Goal: Find specific page/section: Find specific page/section

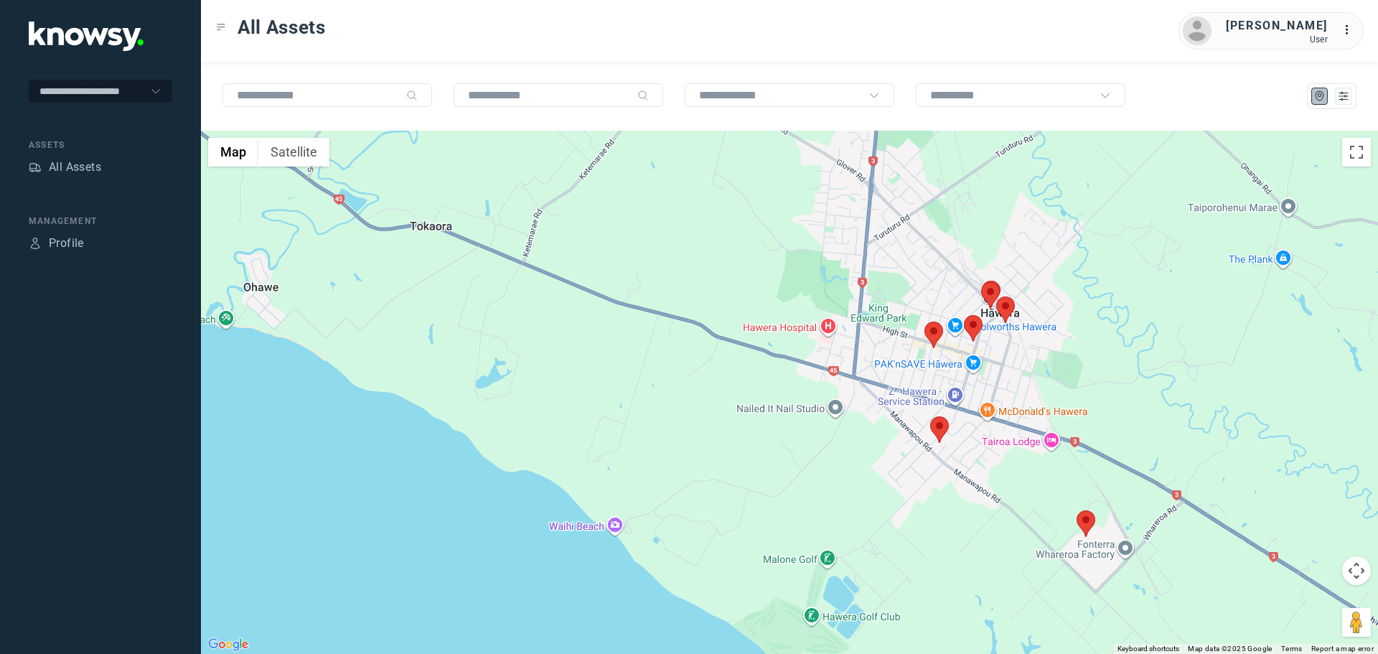
click at [930, 416] on area at bounding box center [930, 416] width 0 height 0
click at [992, 339] on button "Close" at bounding box center [986, 349] width 34 height 34
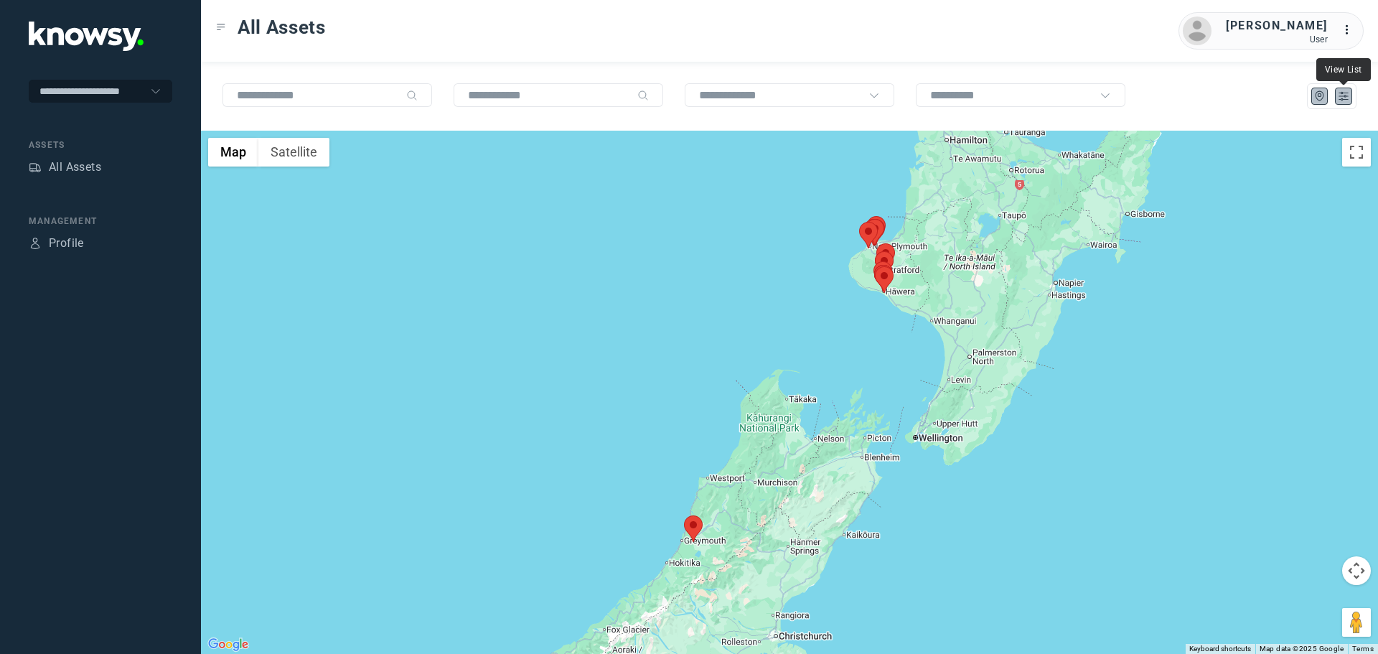
click at [1343, 95] on icon "List" at bounding box center [1343, 96] width 13 height 13
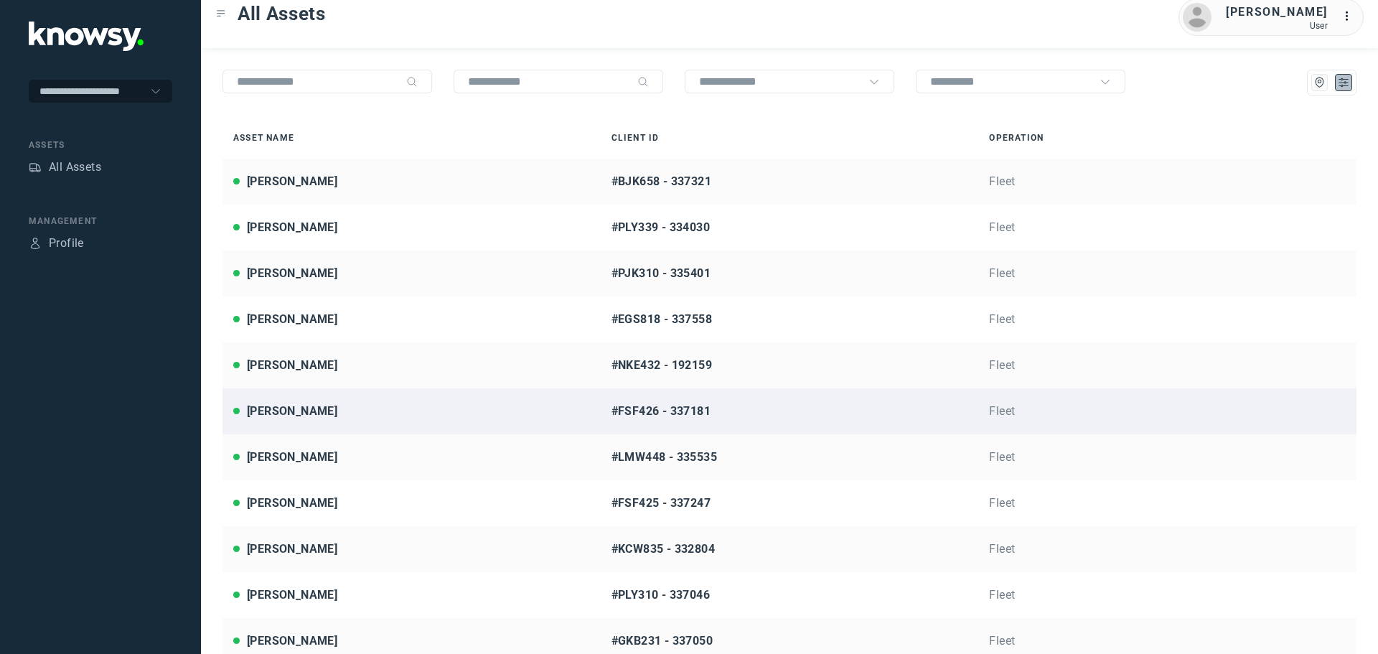
scroll to position [14, 0]
click at [314, 408] on div "[PERSON_NAME]" at bounding box center [411, 410] width 357 height 17
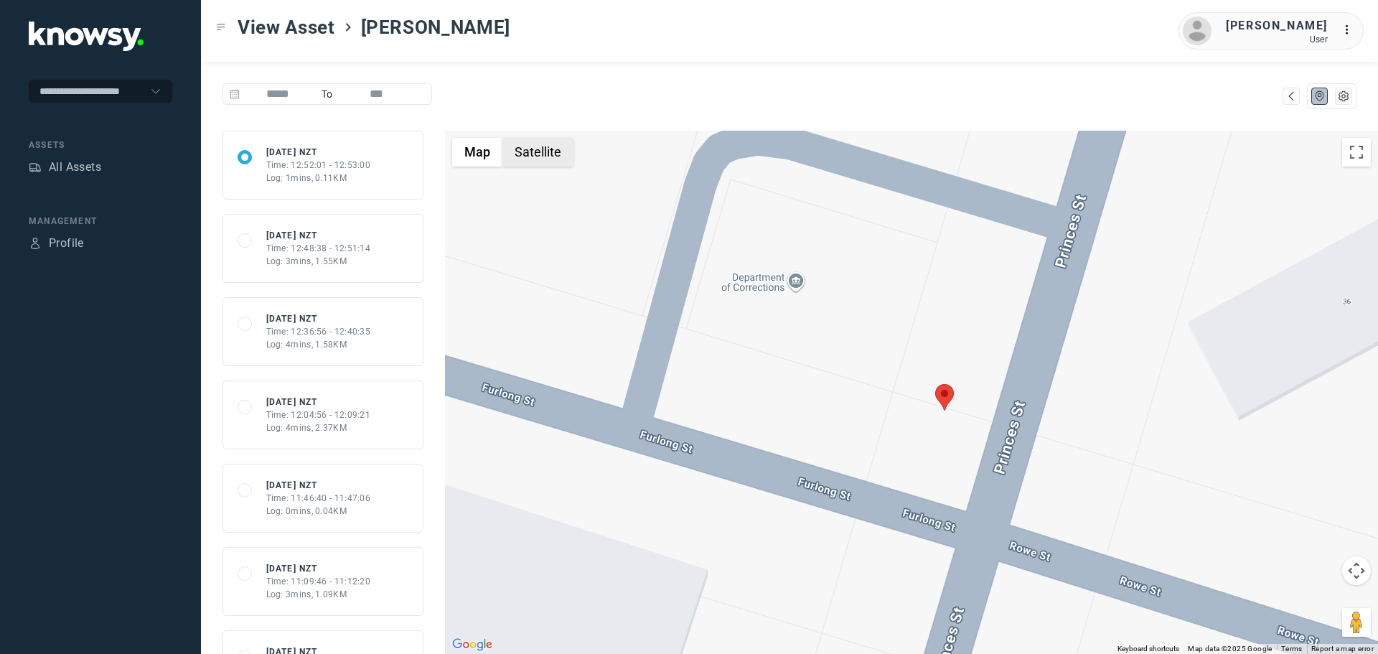
click at [545, 161] on button "Satellite" at bounding box center [537, 152] width 71 height 29
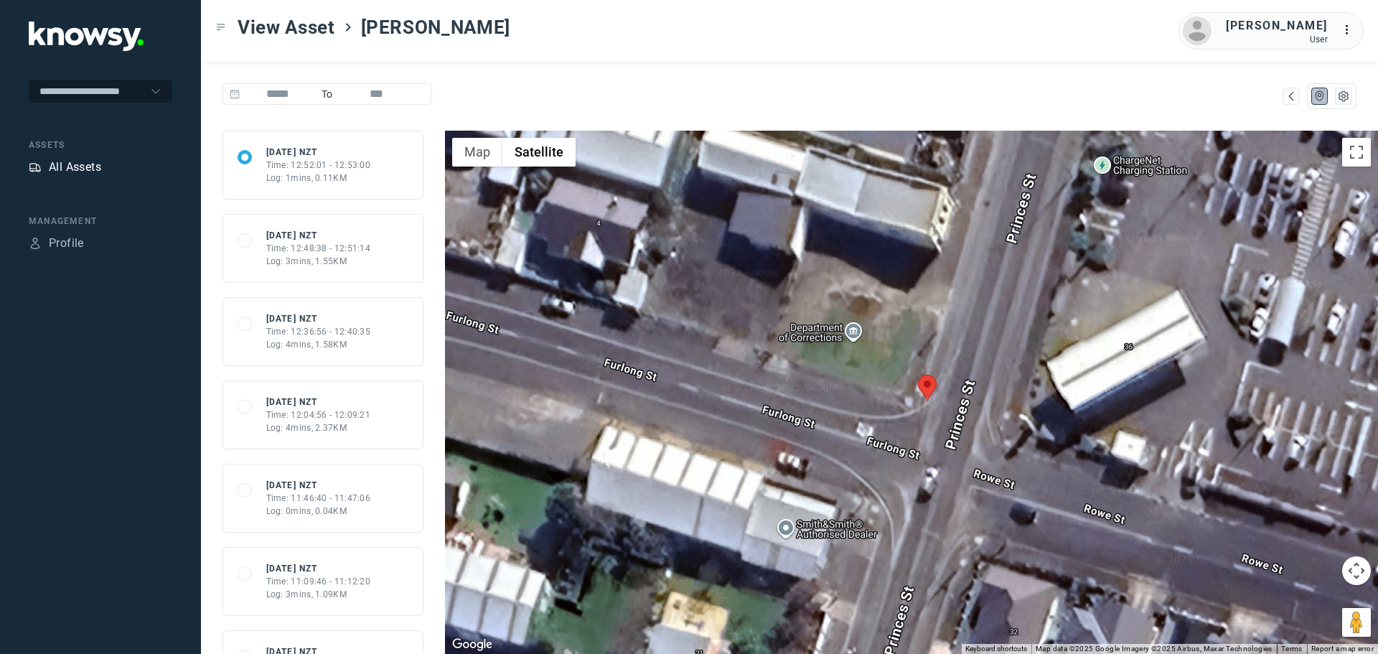
click at [80, 174] on div "All Assets" at bounding box center [75, 167] width 52 height 17
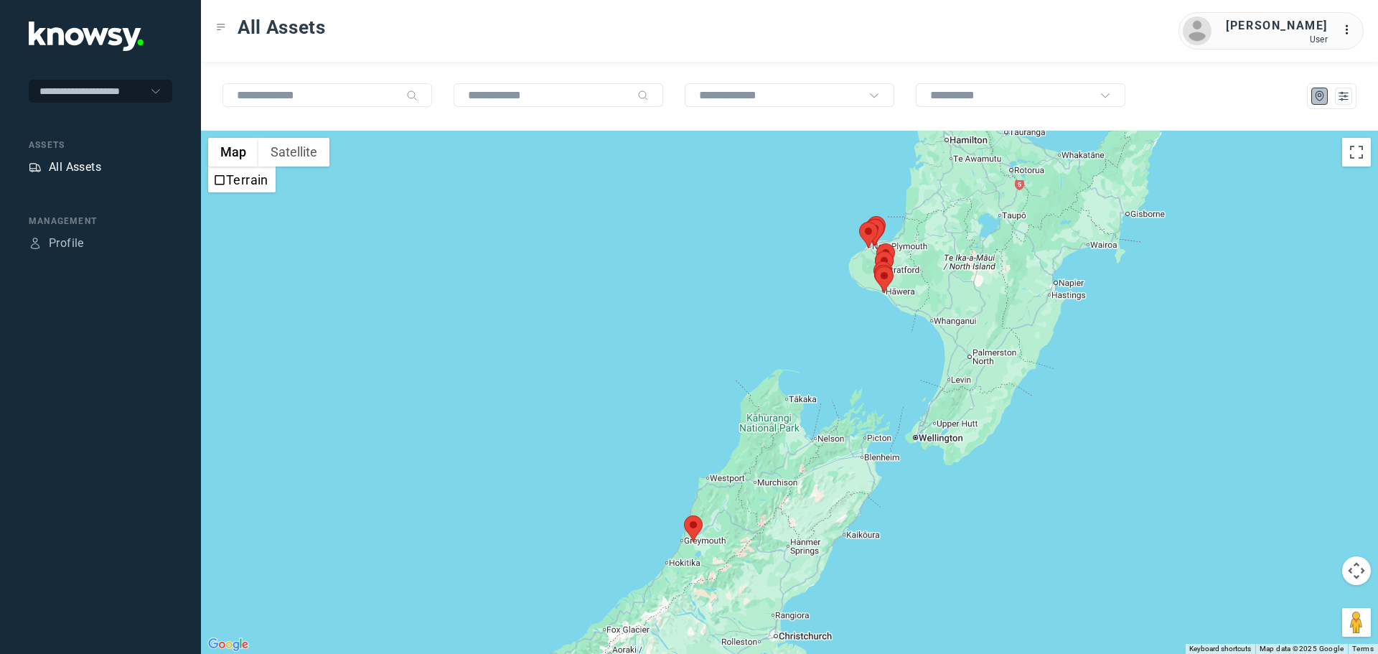
click at [87, 166] on div "All Assets" at bounding box center [75, 167] width 52 height 17
click at [1342, 99] on icon "List" at bounding box center [1343, 97] width 9 height 8
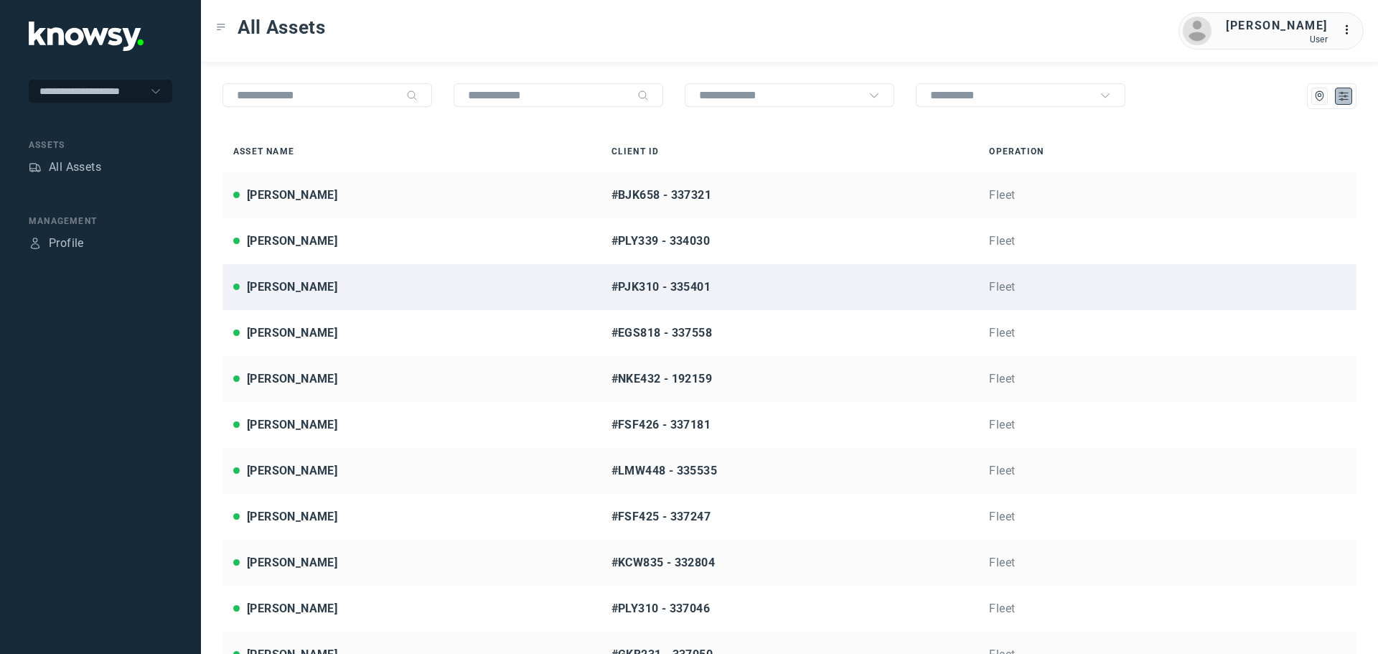
click at [323, 290] on div "Brendan Mobbs" at bounding box center [292, 286] width 90 height 17
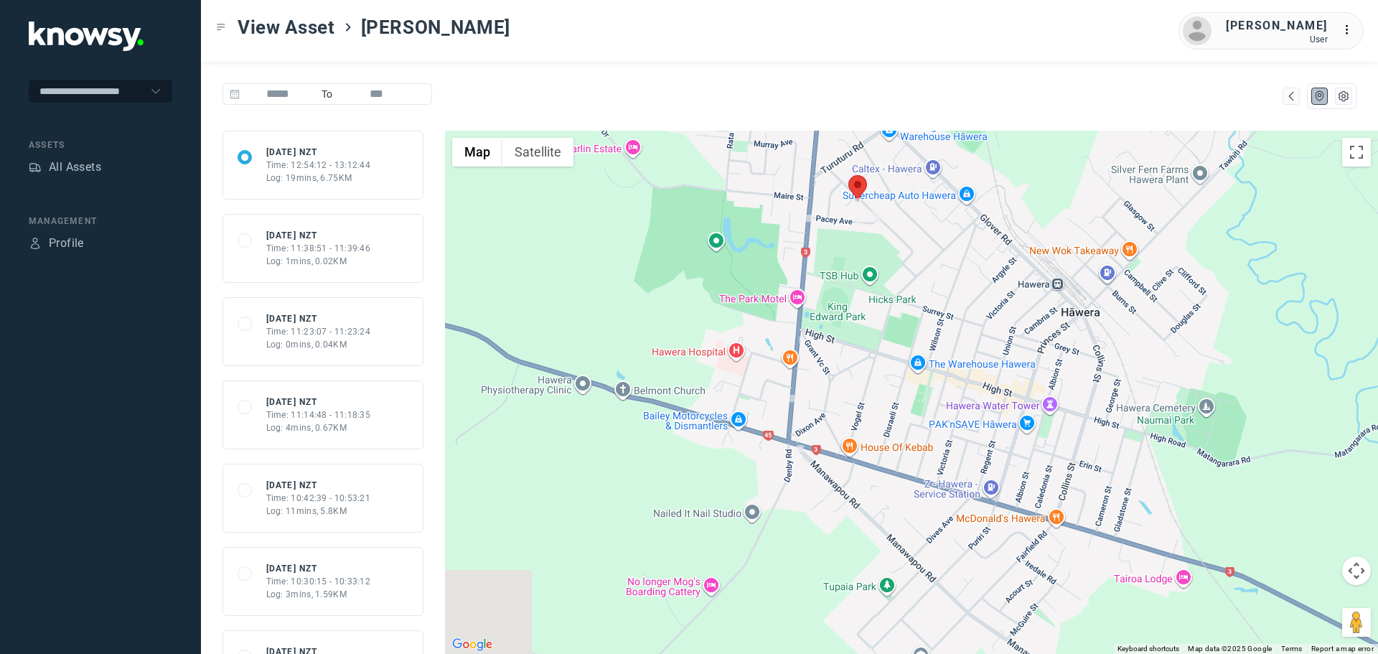
drag, startPoint x: 943, startPoint y: 415, endPoint x: 931, endPoint y: 273, distance: 142.5
click at [932, 276] on div at bounding box center [911, 392] width 933 height 523
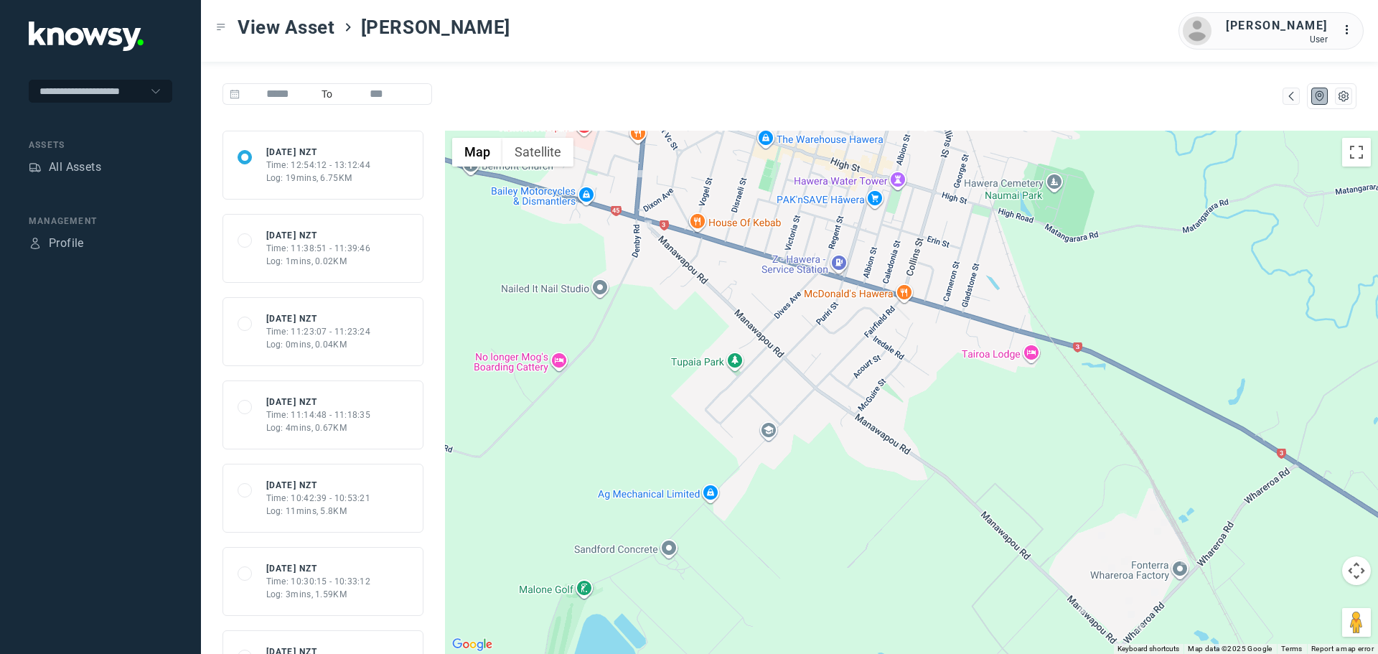
drag, startPoint x: 1092, startPoint y: 553, endPoint x: 967, endPoint y: 447, distance: 164.0
click at [967, 447] on div at bounding box center [911, 392] width 933 height 523
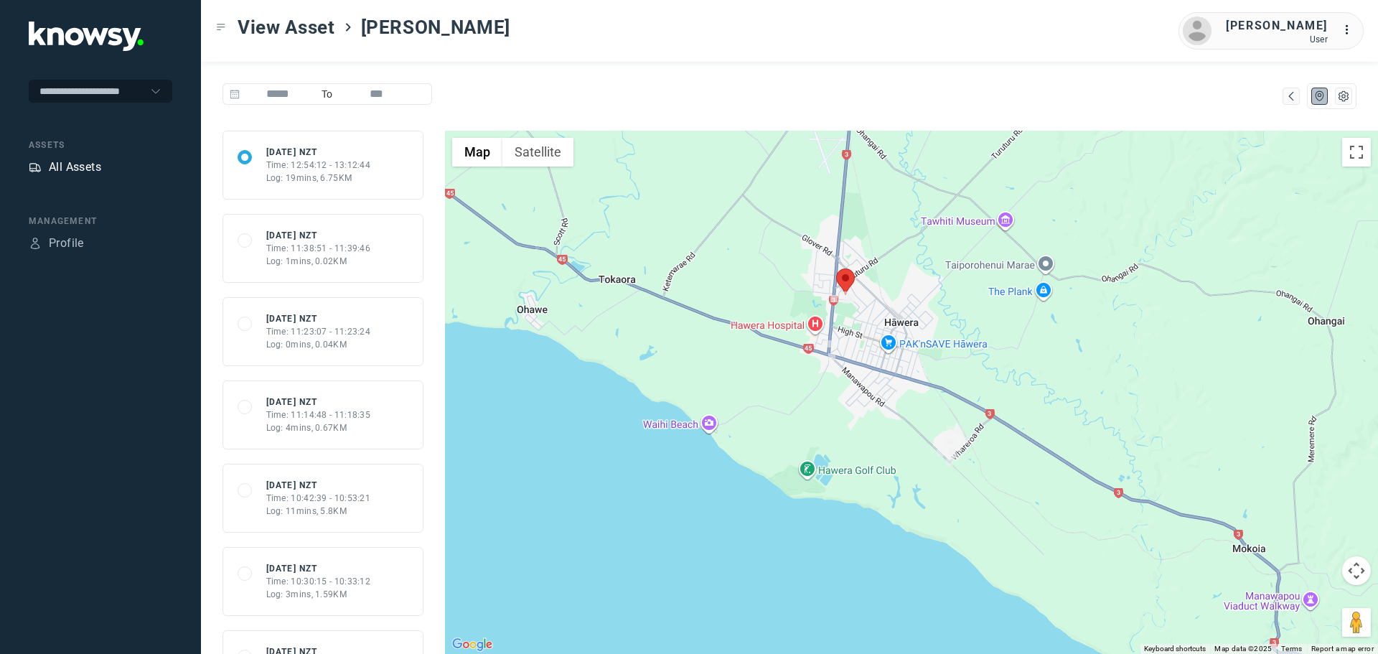
click at [64, 174] on div "All Assets" at bounding box center [75, 167] width 52 height 17
